Goal: Information Seeking & Learning: Learn about a topic

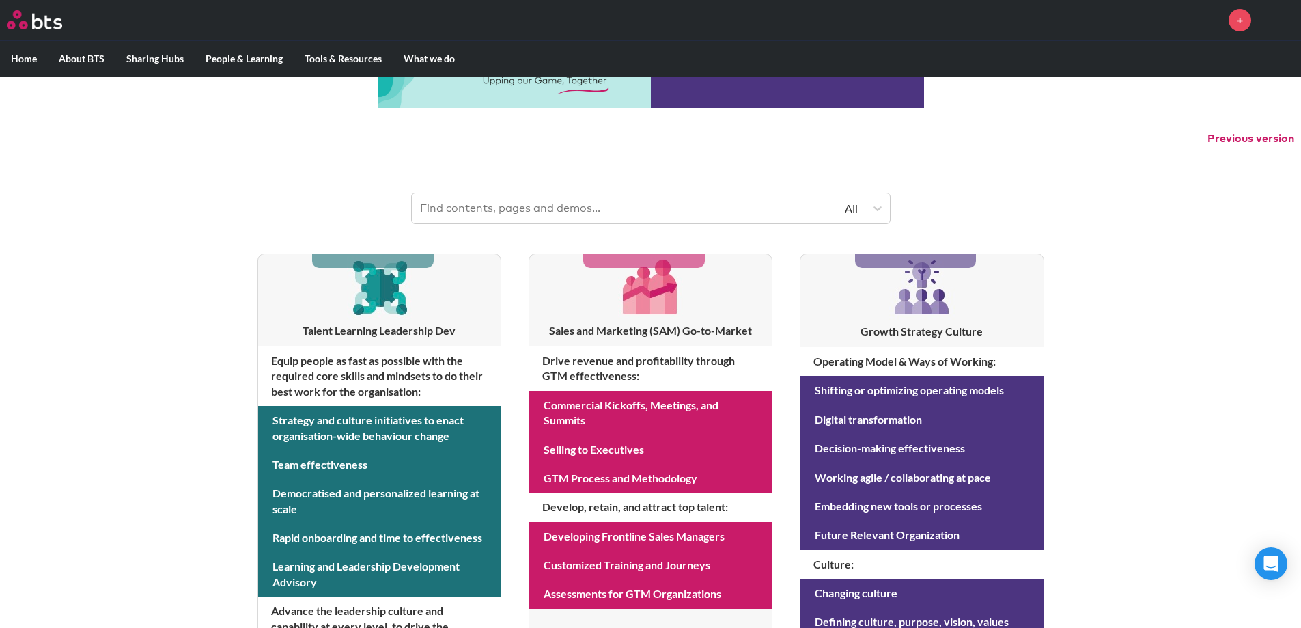
scroll to position [64, 0]
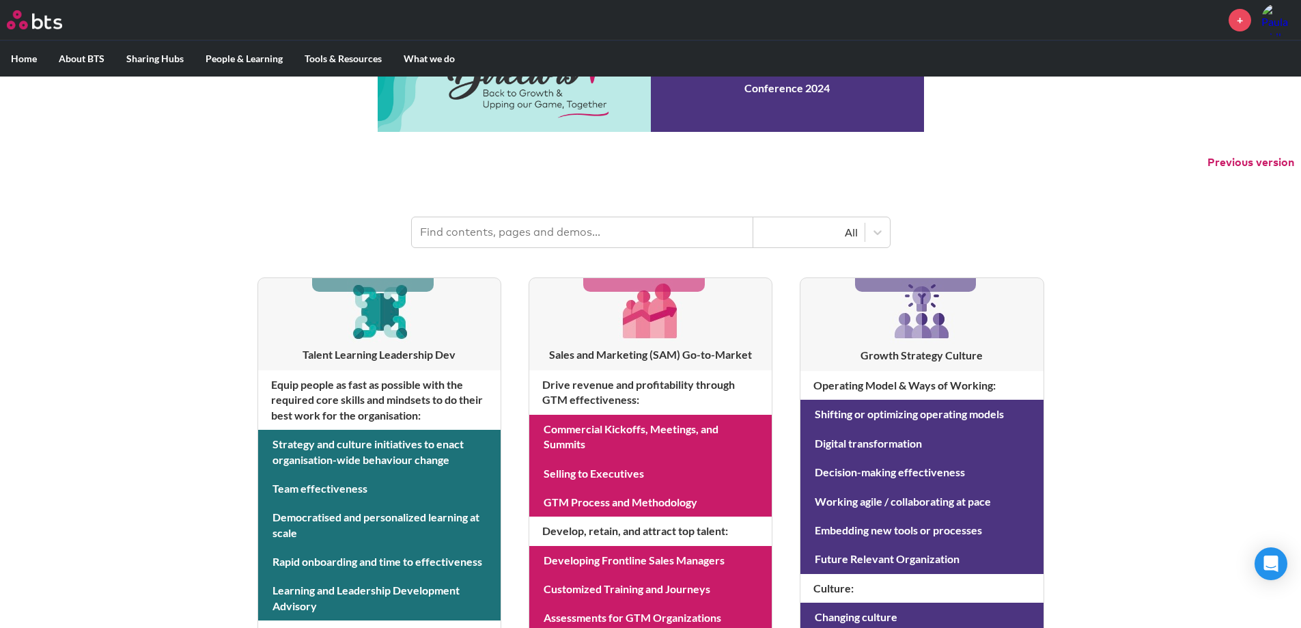
click at [615, 225] on input "text" at bounding box center [582, 232] width 341 height 30
type input "safety leadership"
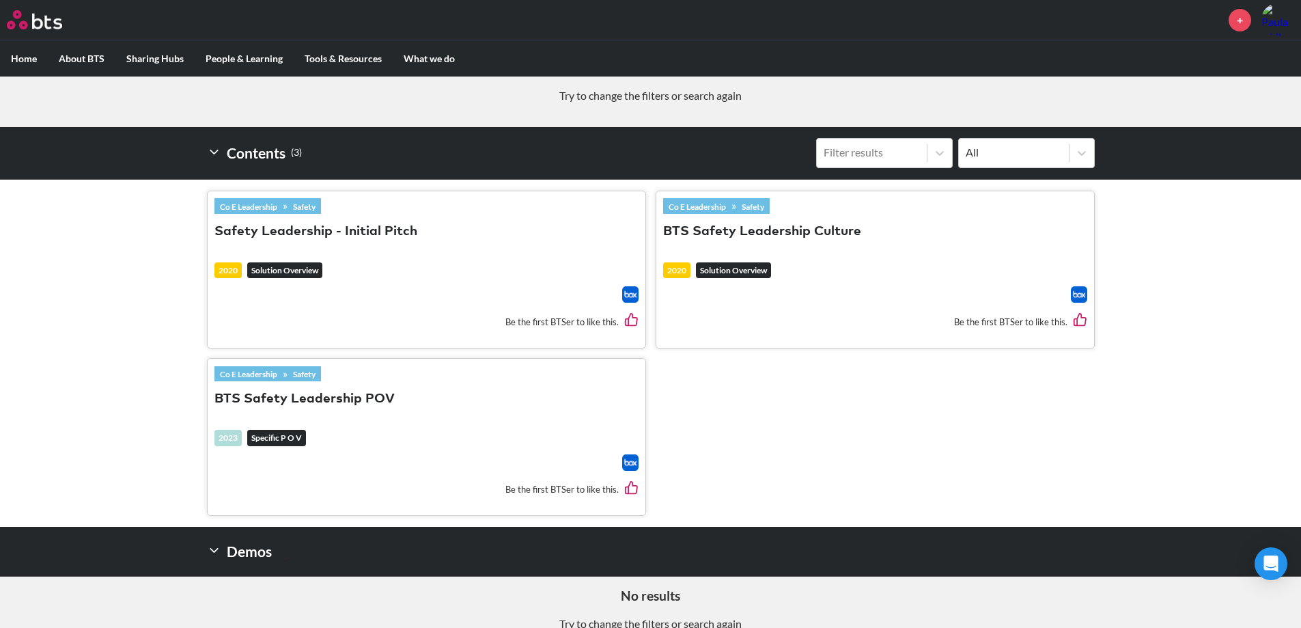
scroll to position [337, 0]
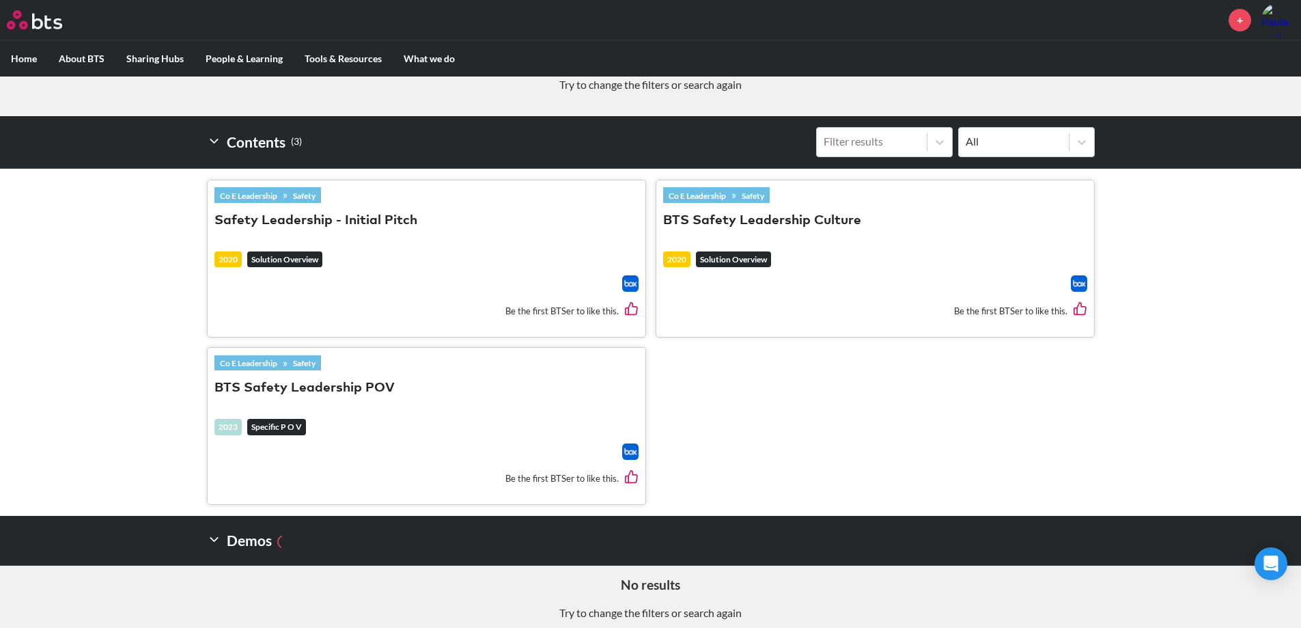
click at [376, 390] on button "BTS Safety Leadership POV" at bounding box center [304, 388] width 180 height 18
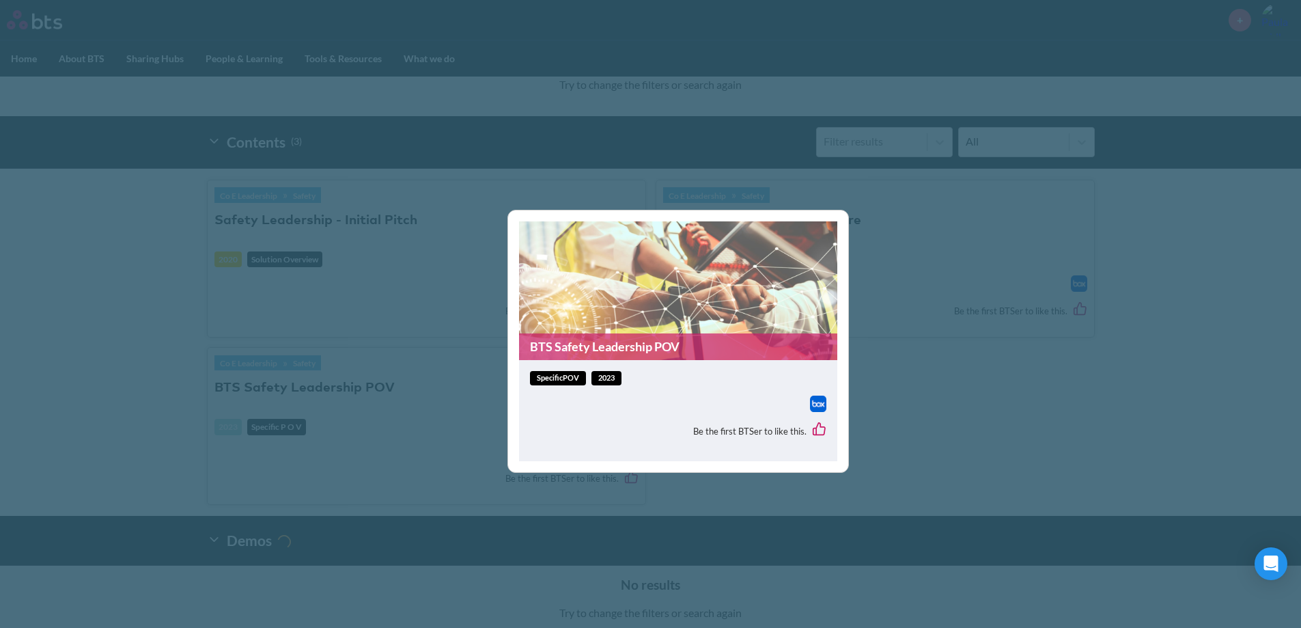
click at [583, 345] on link "BTS Safety Leadership POV" at bounding box center [678, 346] width 318 height 27
click at [445, 316] on div "BTS Safety Leadership POV specificPOV 2023 Be the first BTSer to like this." at bounding box center [650, 314] width 1301 height 628
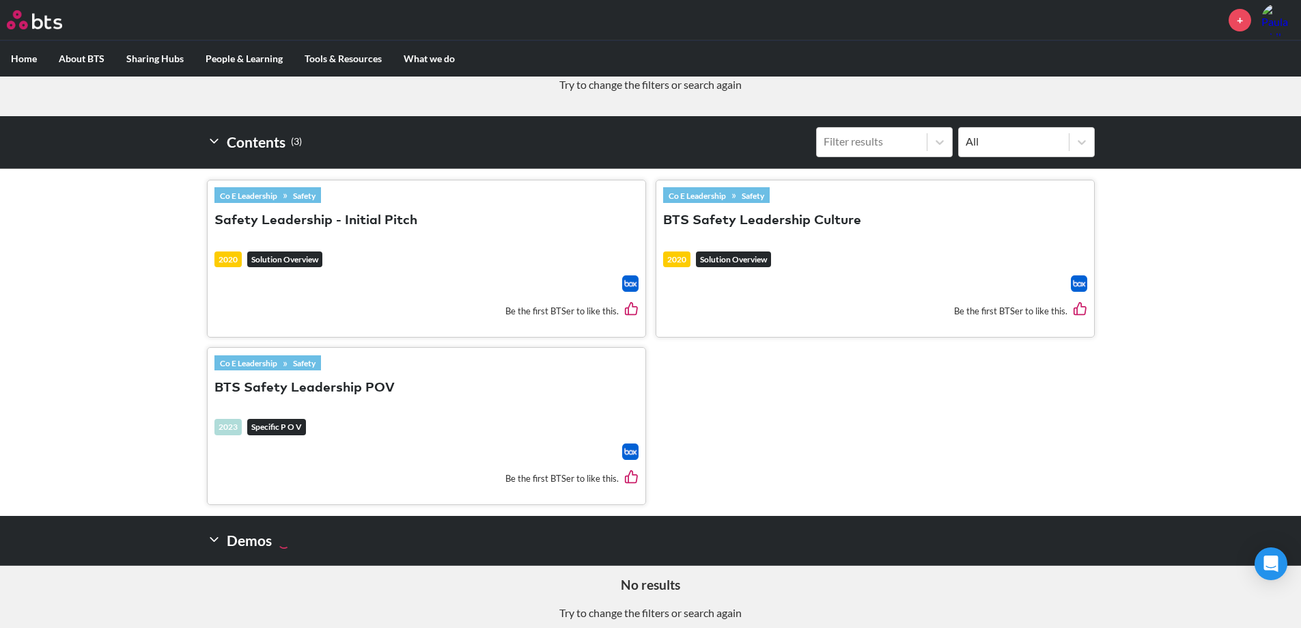
click at [281, 216] on button "Safety Leadership - Initial Pitch" at bounding box center [315, 221] width 203 height 18
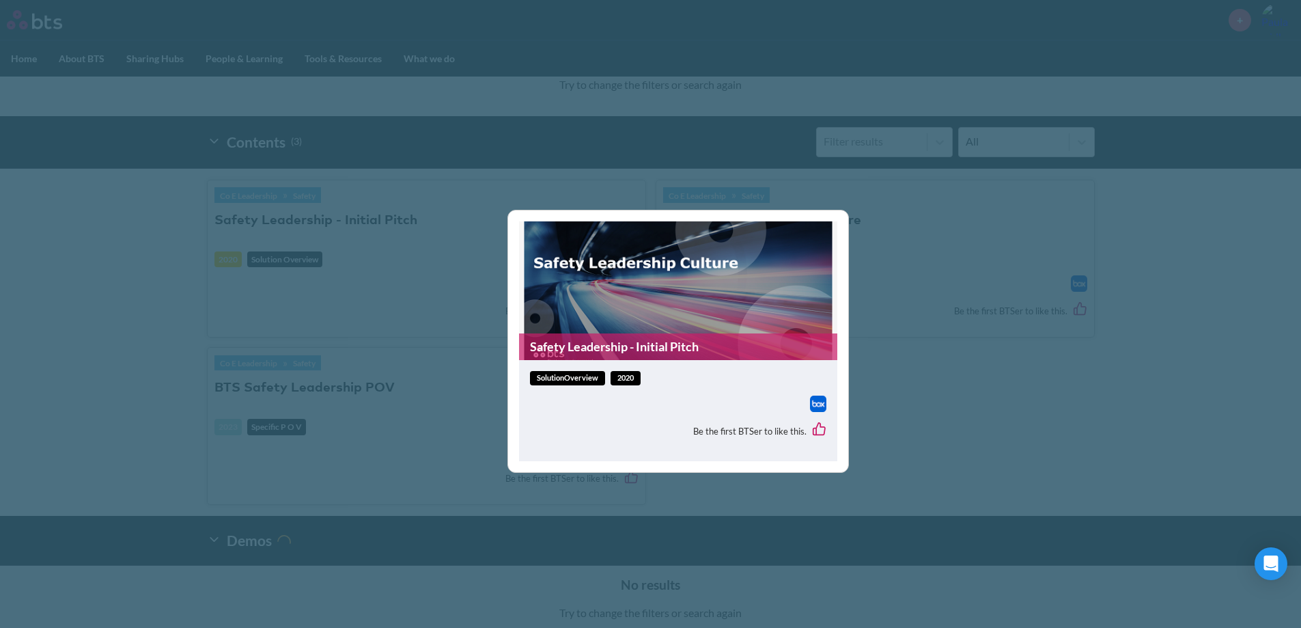
click at [685, 351] on link "Safety Leadership - Initial Pitch" at bounding box center [678, 346] width 318 height 27
click at [953, 258] on div "Safety Leadership - Initial Pitch solutionOverview 2020 Be the first BTSer to l…" at bounding box center [650, 314] width 1301 height 628
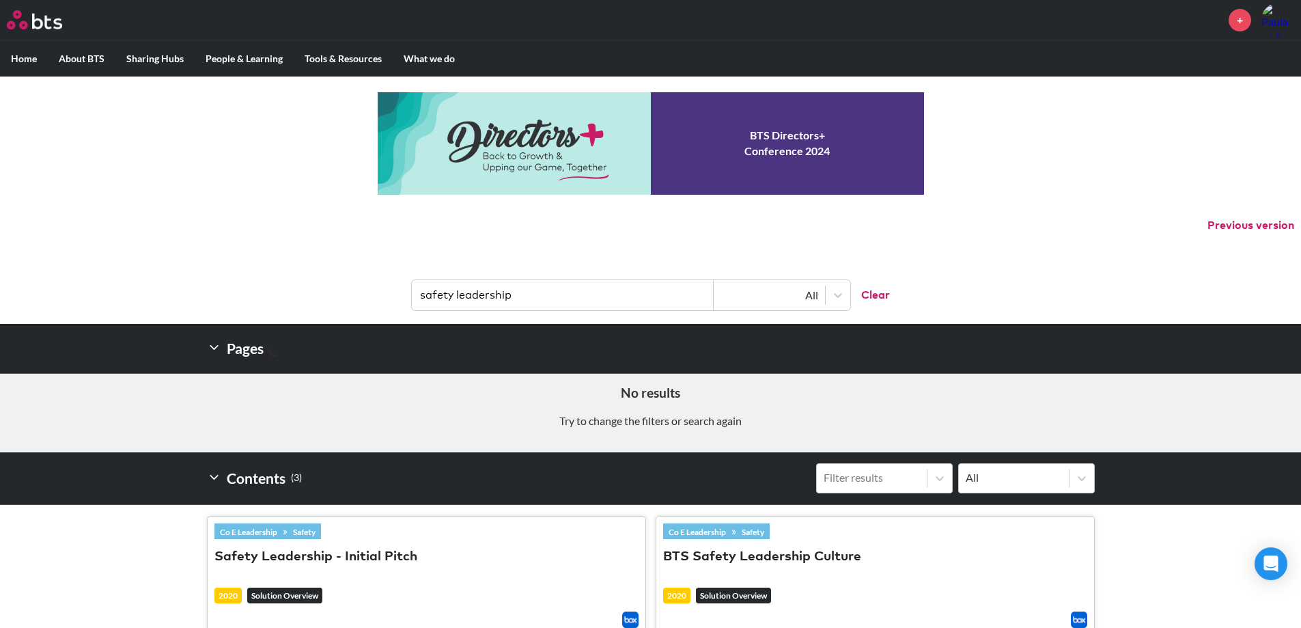
scroll to position [0, 0]
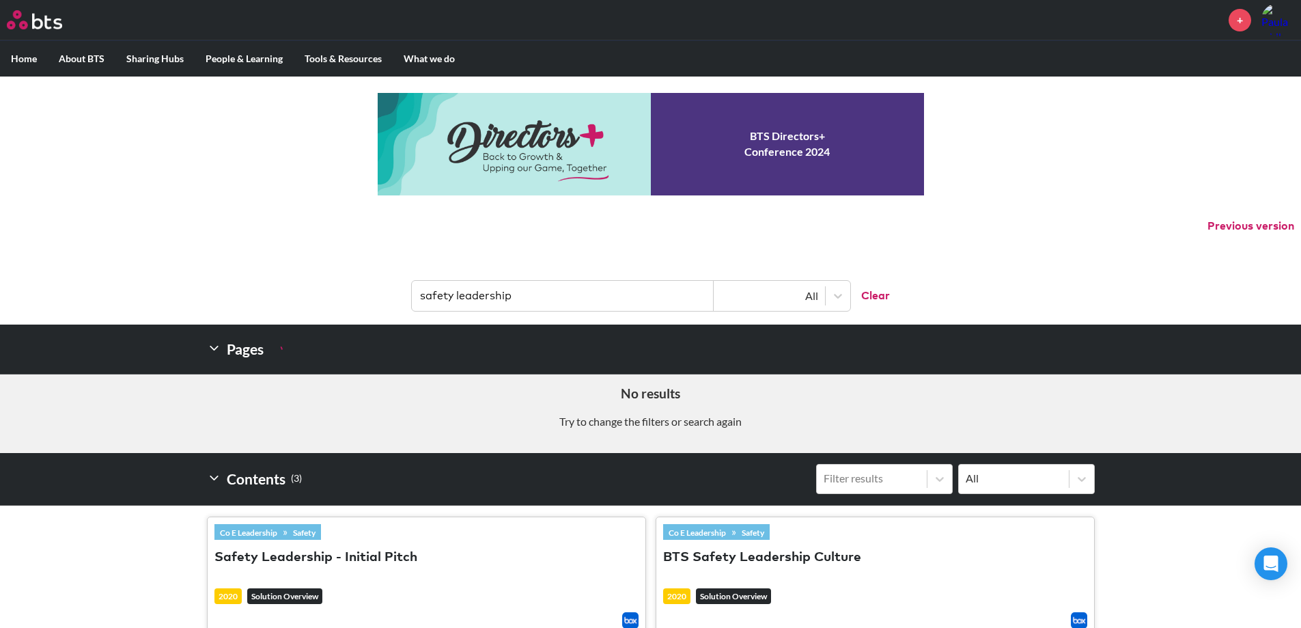
click at [24, 59] on label "Home" at bounding box center [24, 59] width 48 height 36
click at [0, 0] on input "Home" at bounding box center [0, 0] width 0 height 0
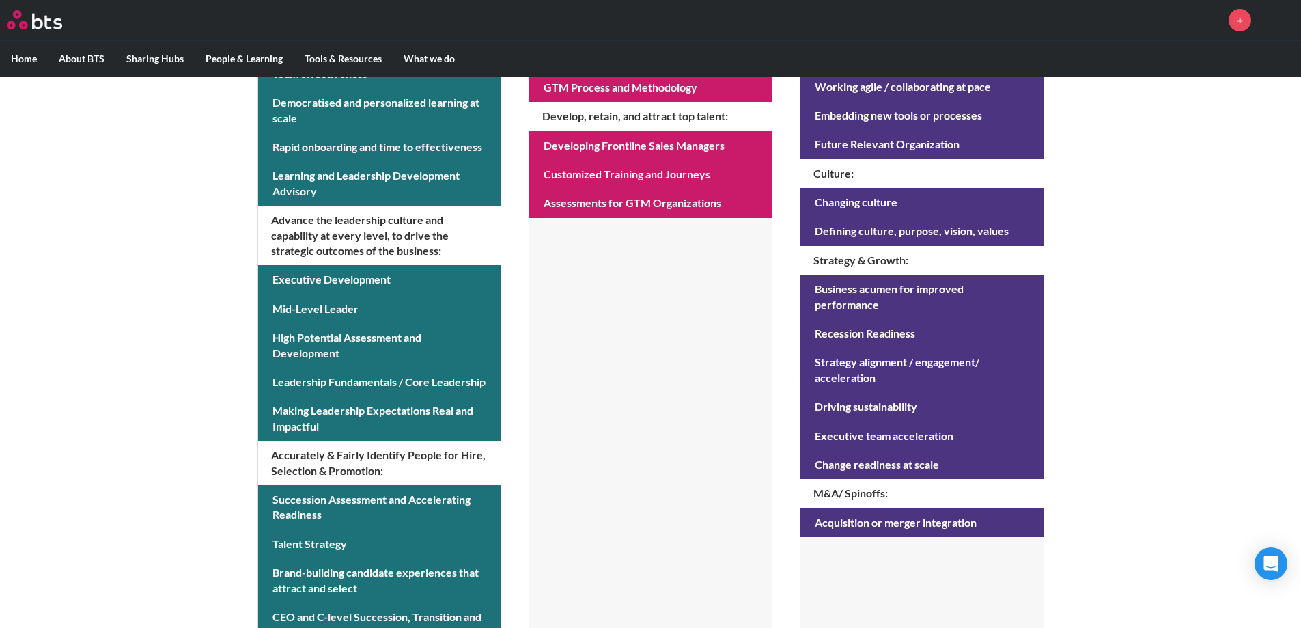
scroll to position [541, 0]
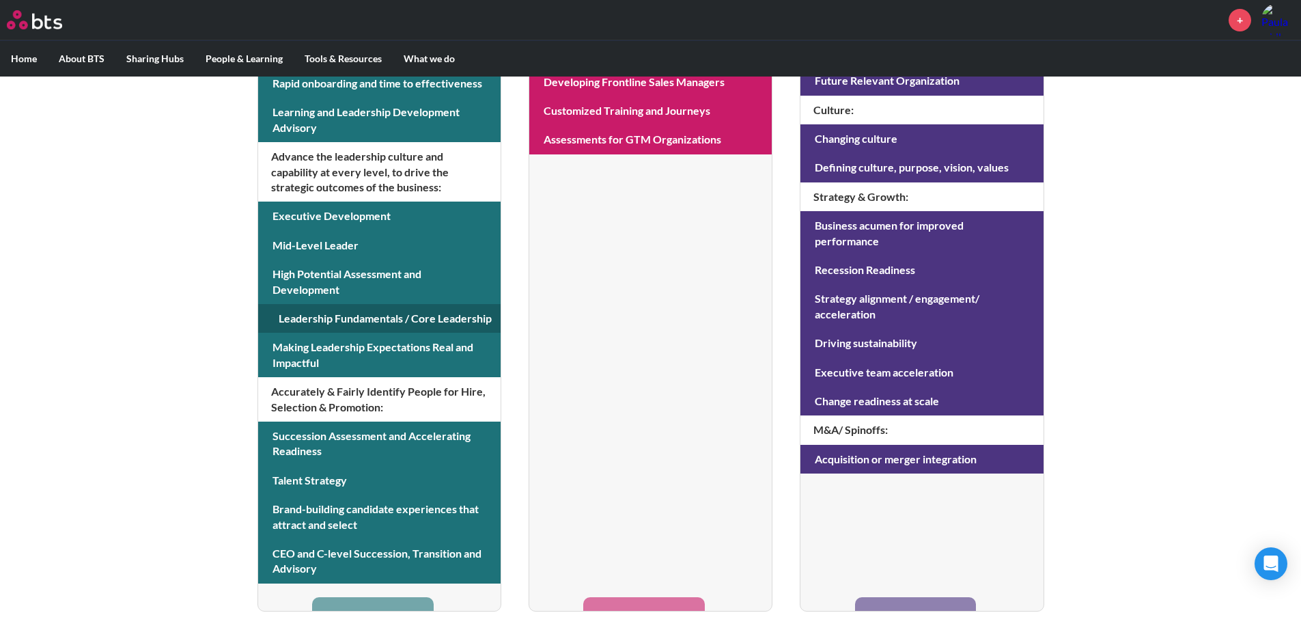
click at [419, 324] on link at bounding box center [379, 318] width 242 height 29
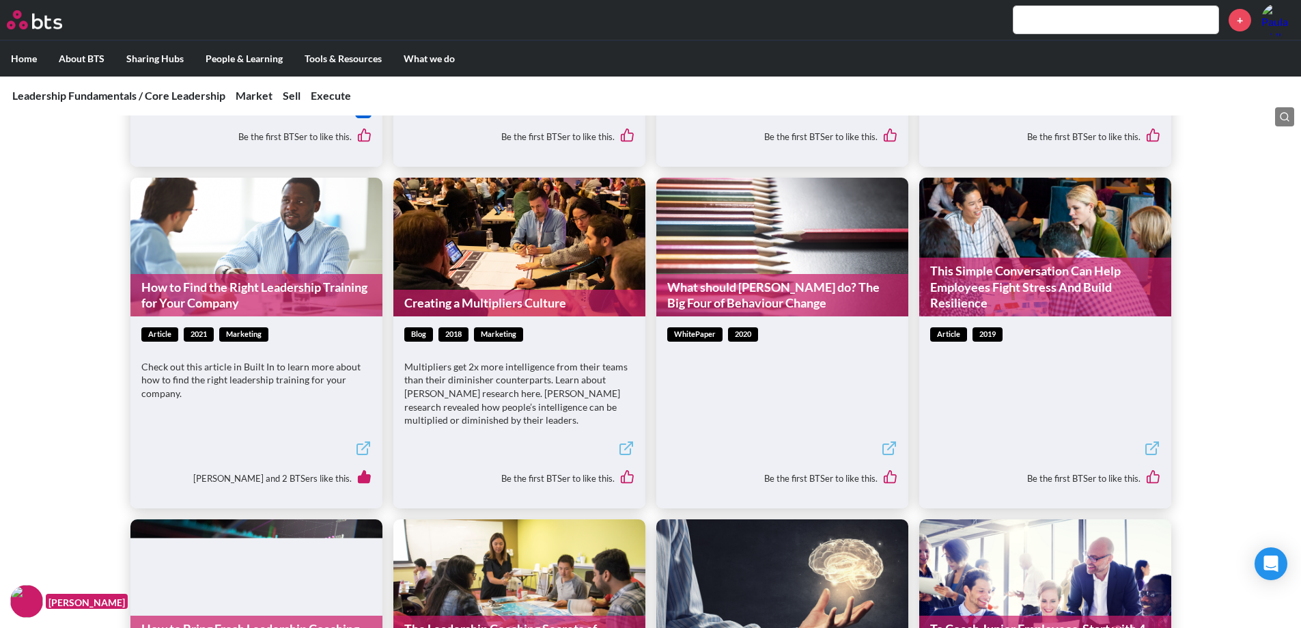
scroll to position [2185, 0]
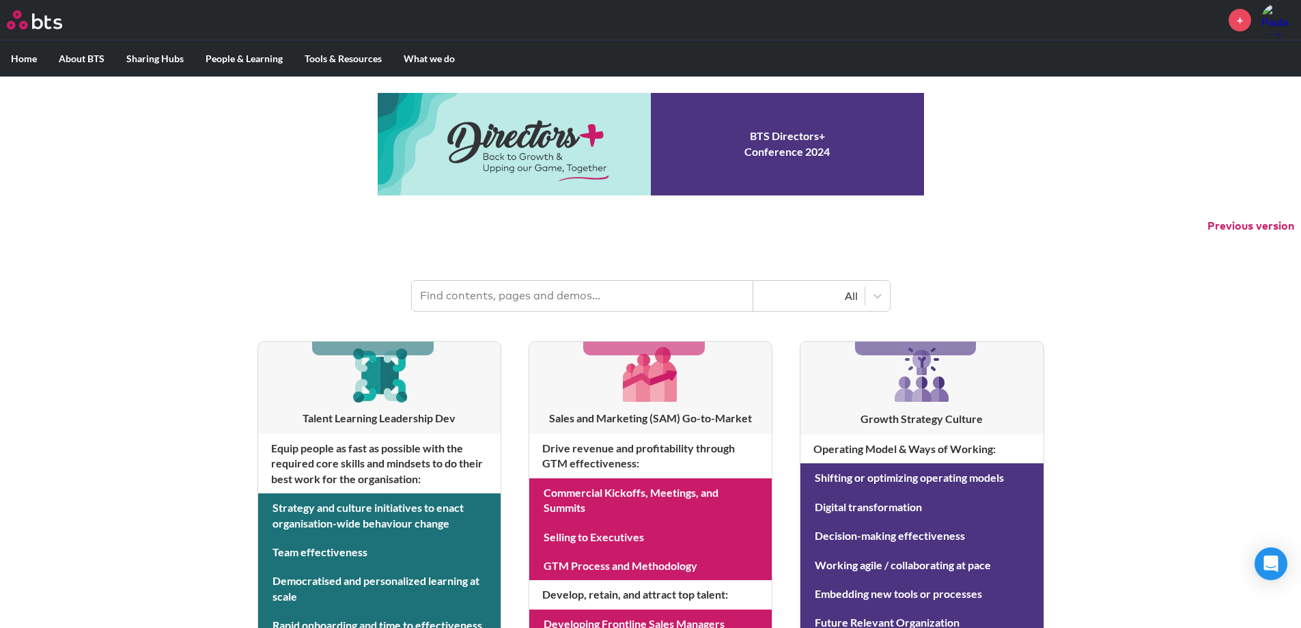
scroll to position [541, 0]
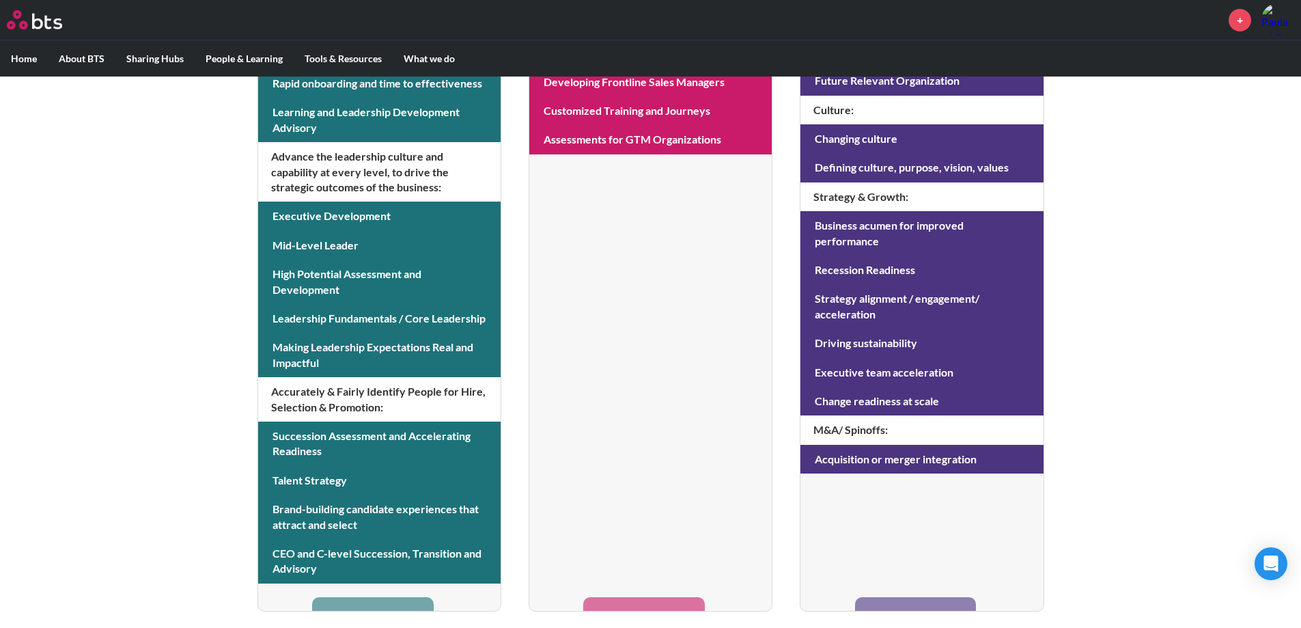
click at [348, 604] on li "Talent Learning Leadership Dev Equip people as fast as possible with the requir…" at bounding box center [379, 205] width 244 height 812
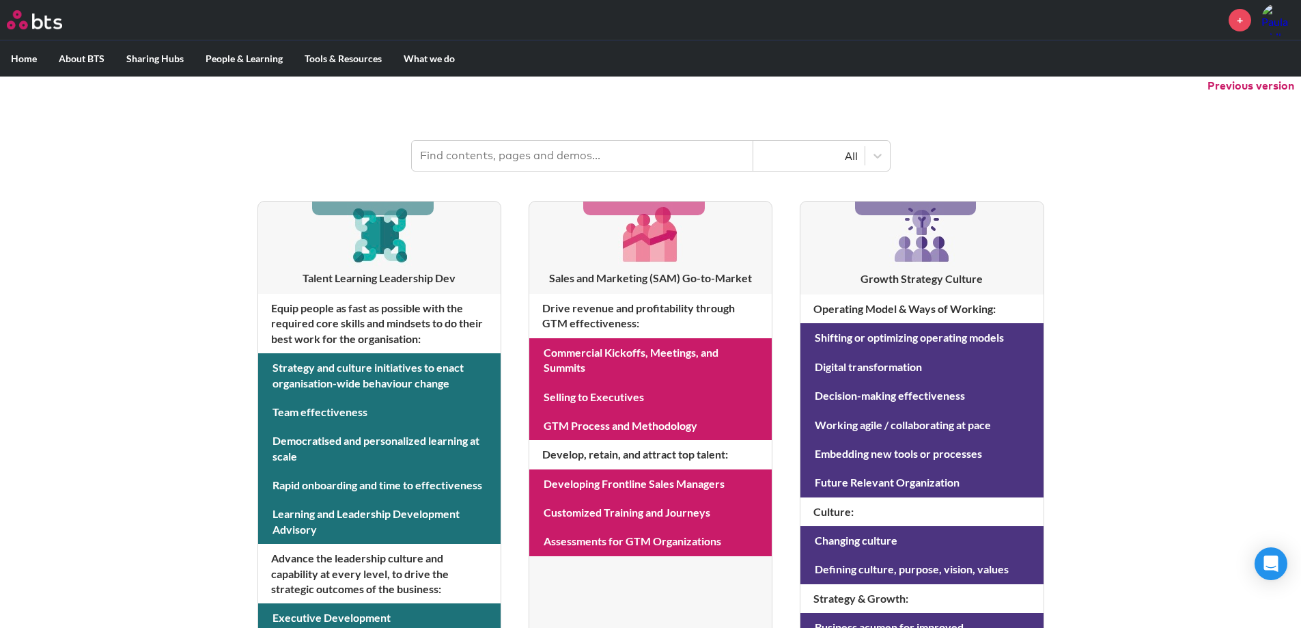
scroll to position [132, 0]
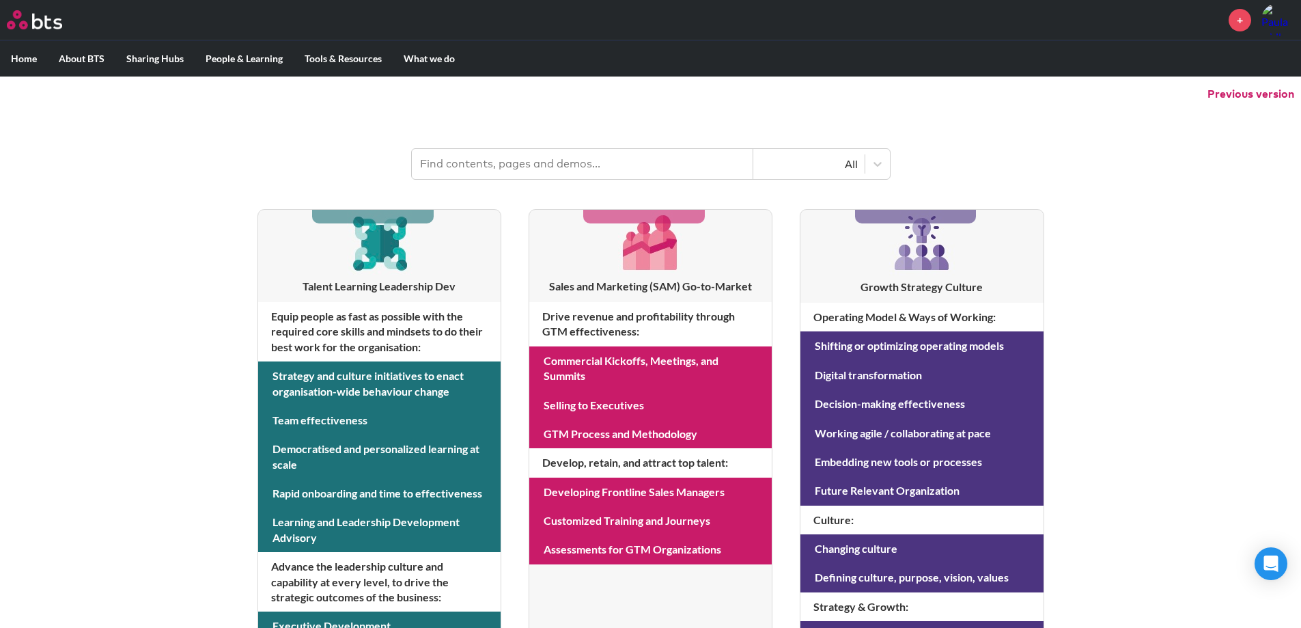
click at [461, 340] on h4 "Equip people as fast as possible with the required core skills and mindsets to …" at bounding box center [379, 331] width 242 height 59
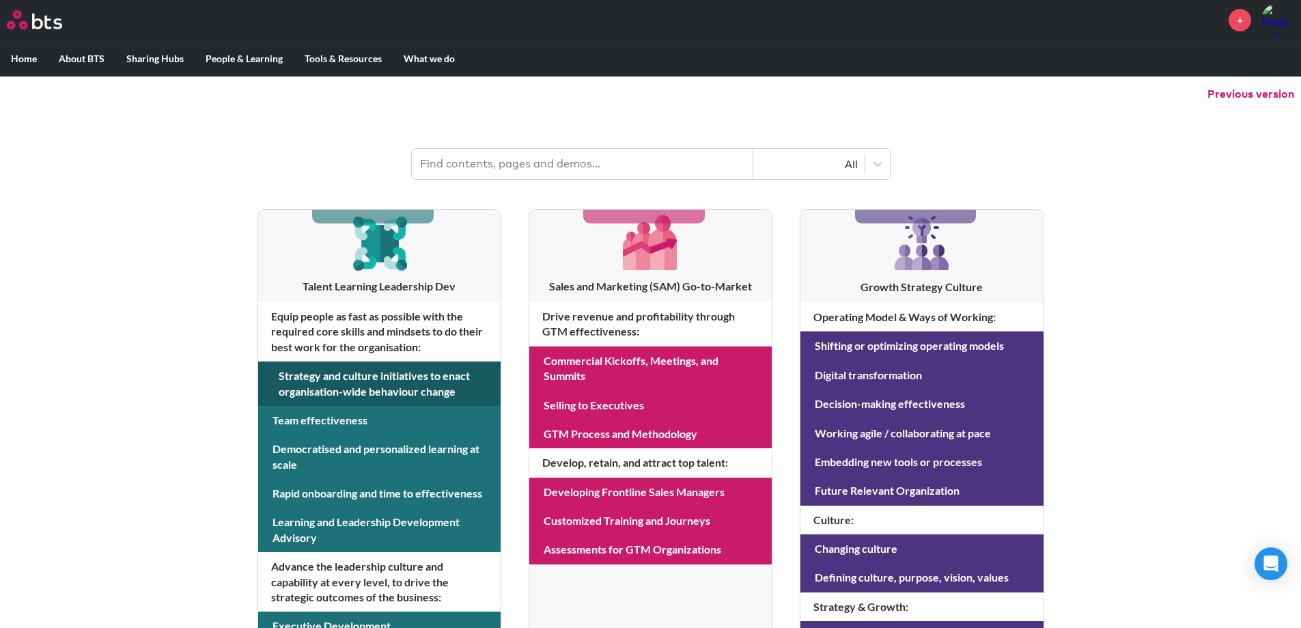
click at [447, 381] on link at bounding box center [379, 383] width 242 height 44
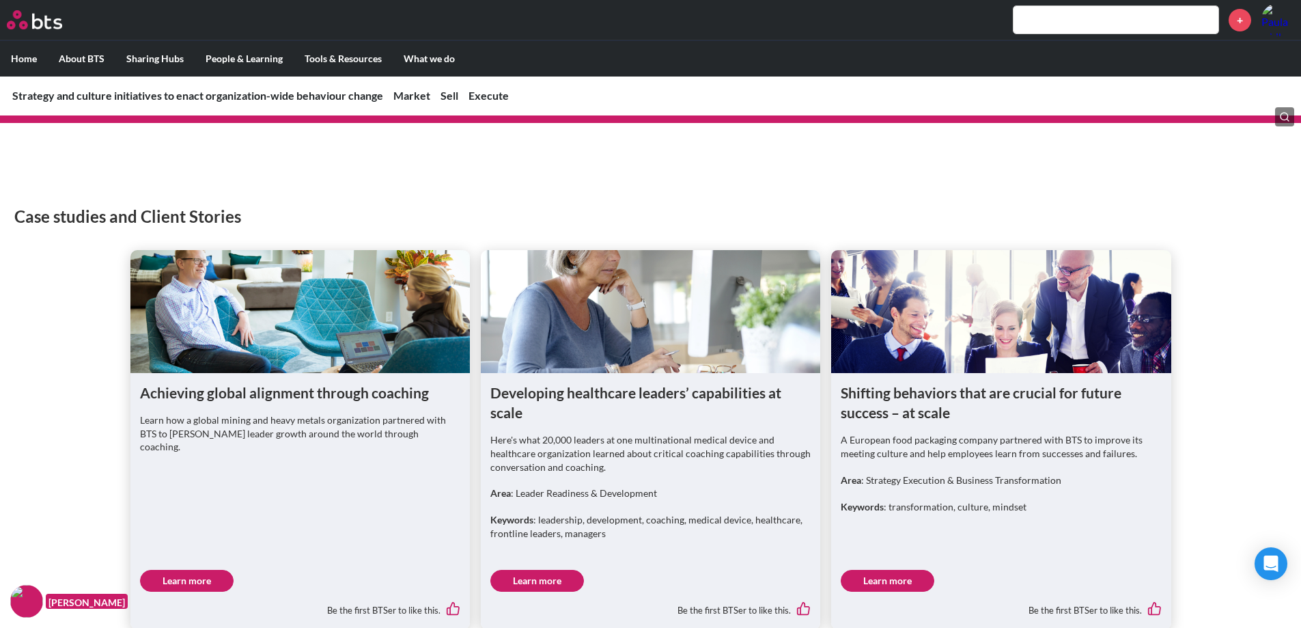
scroll to position [751, 0]
